Goal: Ask a question: Seek information or help from site administrators or community

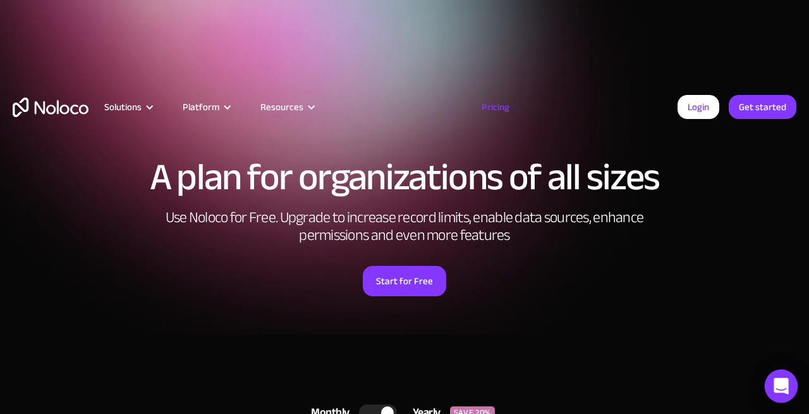
click at [775, 377] on div "Open Intercom Messenger" at bounding box center [782, 386] width 34 height 34
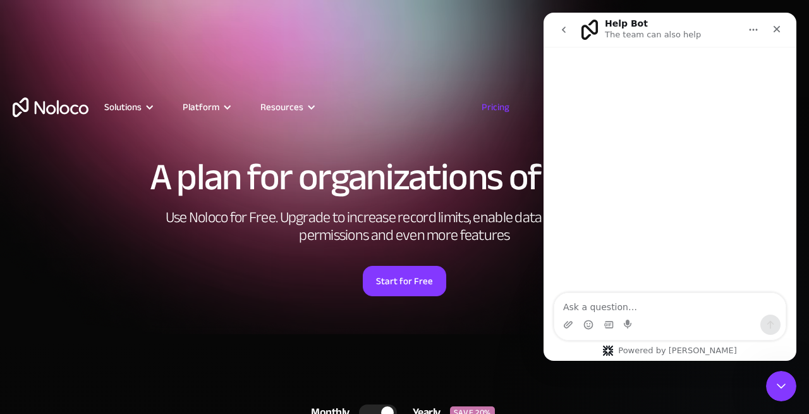
click at [565, 33] on icon "go back" at bounding box center [564, 30] width 10 height 10
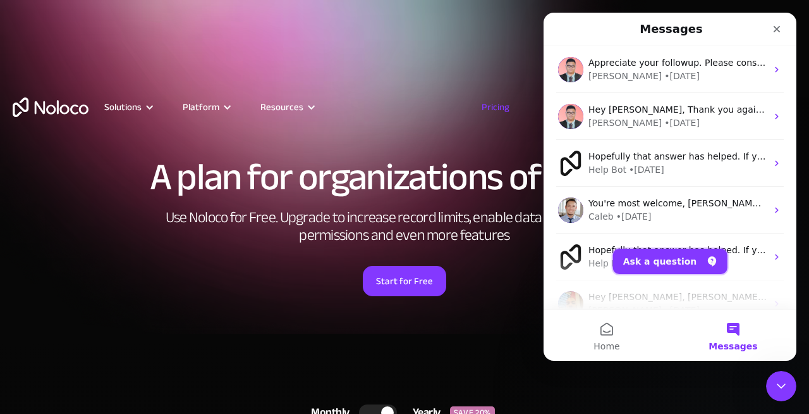
click at [655, 254] on button "Ask a question" at bounding box center [670, 261] width 114 height 25
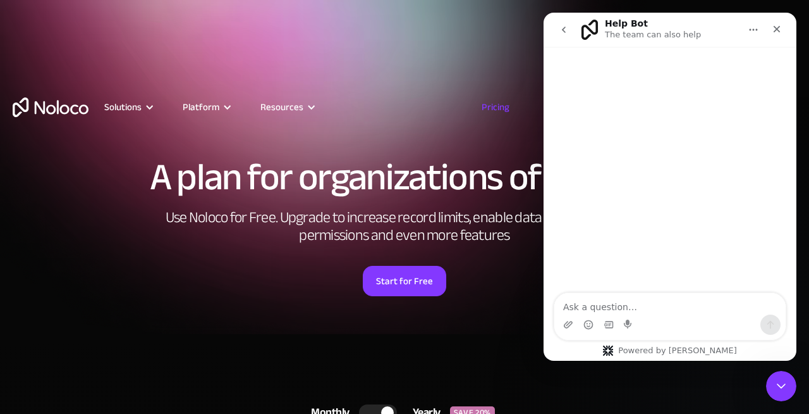
click at [624, 307] on textarea "Ask a question…" at bounding box center [670, 304] width 231 height 22
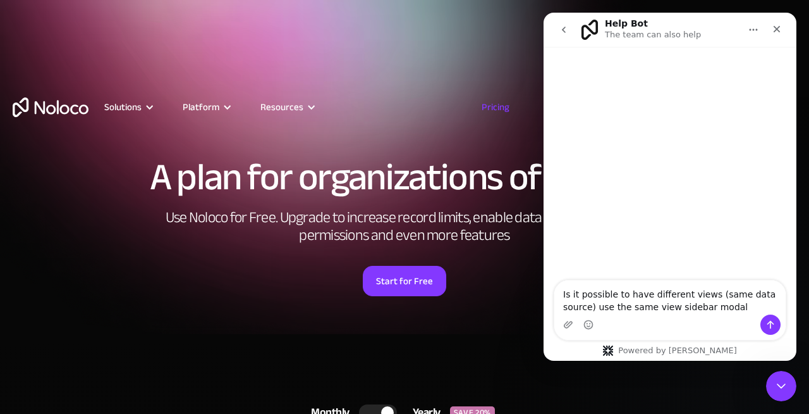
type textarea "Is it possible to have different views (same data source) use the same view sid…"
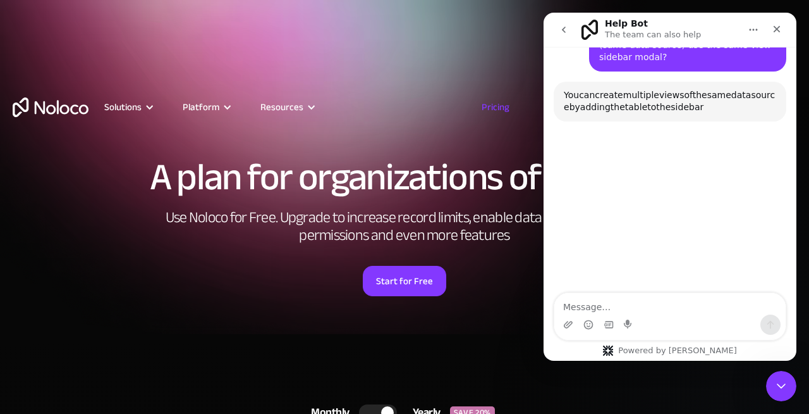
scroll to position [106, 0]
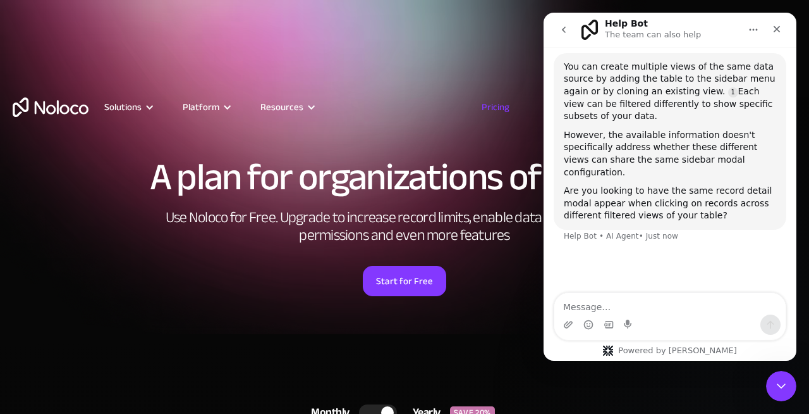
click at [668, 301] on textarea "Message…" at bounding box center [670, 304] width 231 height 22
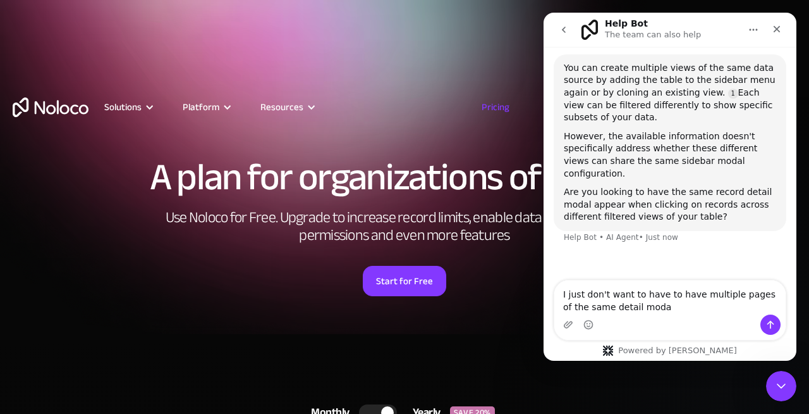
type textarea "I just don't want to have to have multiple pages of the same detail modal"
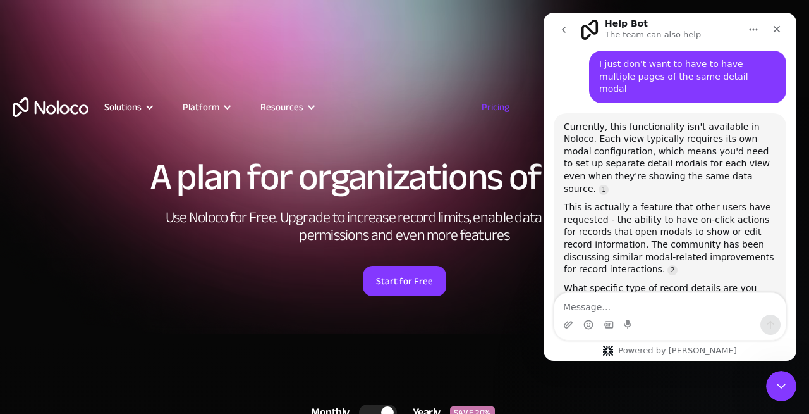
scroll to position [308, 0]
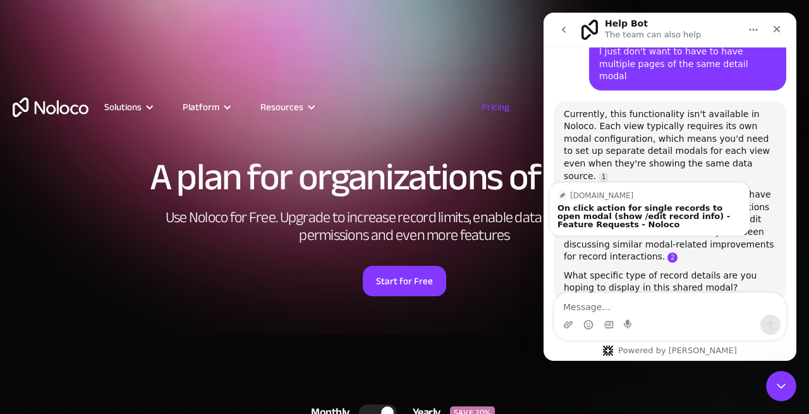
click at [668, 252] on link "Source reference 123258877:" at bounding box center [673, 257] width 10 height 10
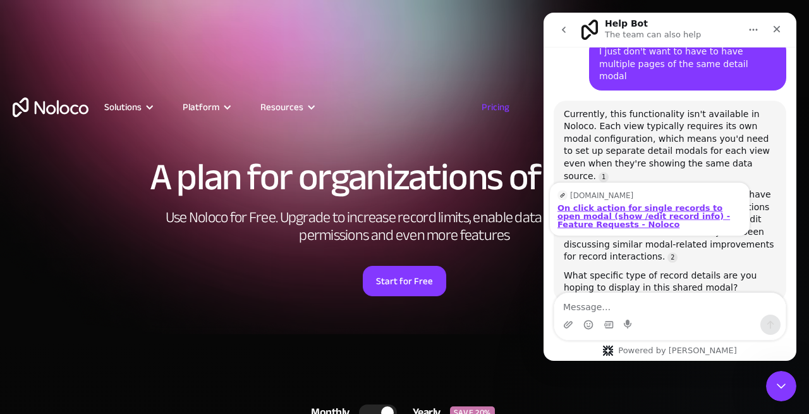
click at [616, 203] on div "On click action for single records to open modal (show /edit record info) - Fea…" at bounding box center [650, 215] width 185 height 25
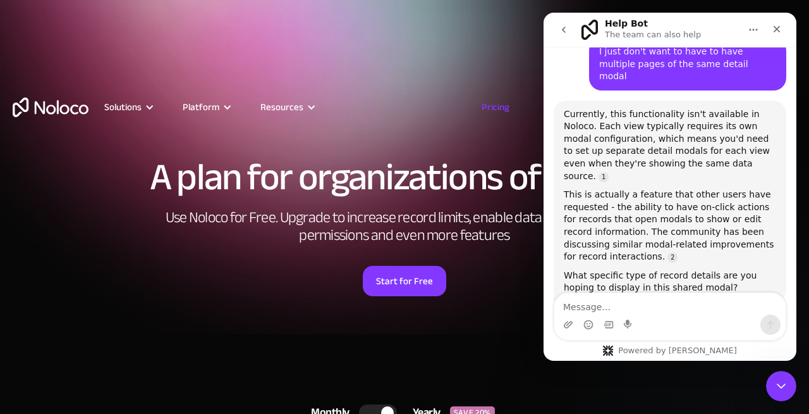
scroll to position [330, 0]
